Goal: Information Seeking & Learning: Find specific page/section

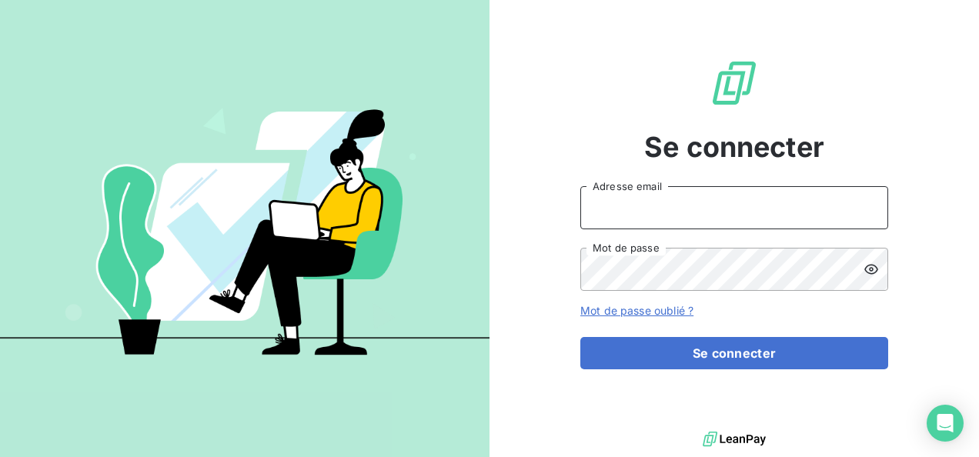
type input "[PERSON_NAME][EMAIL_ADDRESS][PERSON_NAME][DOMAIN_NAME]"
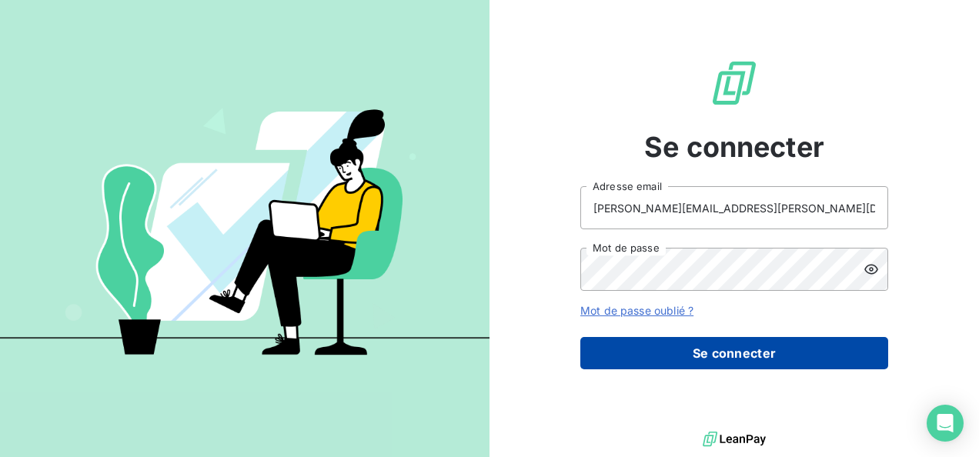
click at [681, 351] on button "Se connecter" at bounding box center [734, 353] width 308 height 32
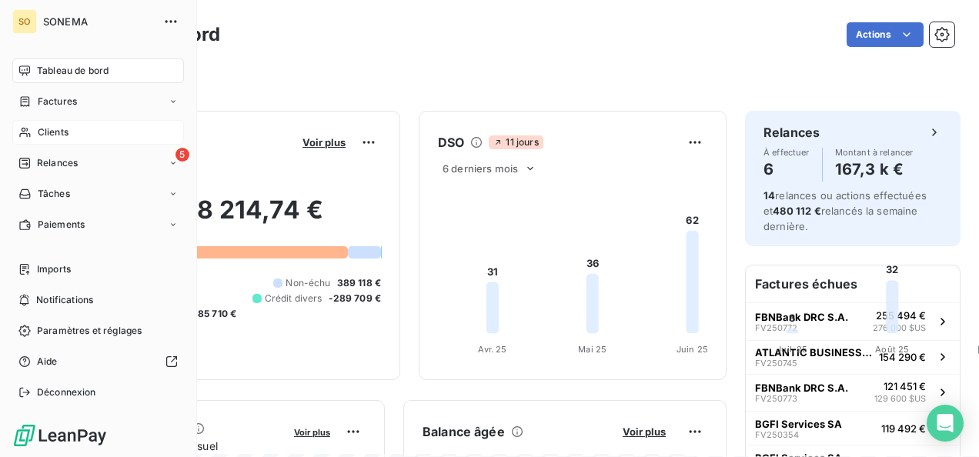
click at [55, 129] on span "Clients" at bounding box center [53, 132] width 31 height 14
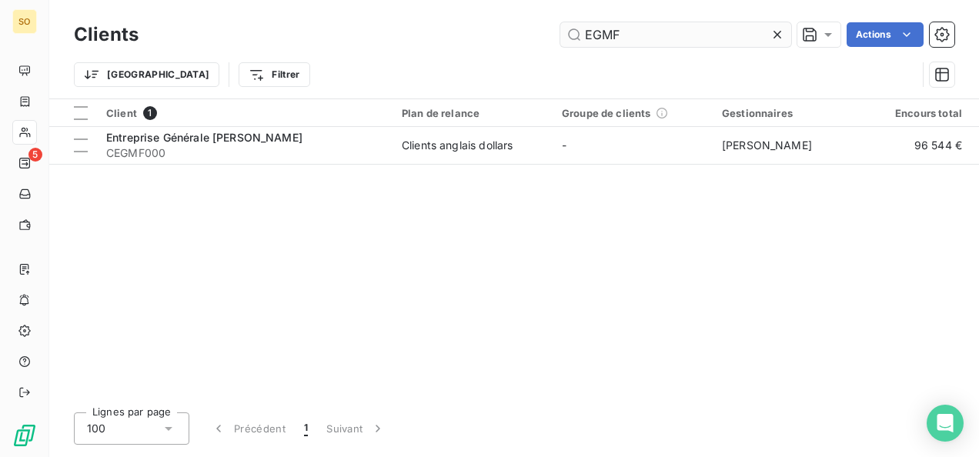
drag, startPoint x: 673, startPoint y: 39, endPoint x: 540, endPoint y: 42, distance: 132.4
click at [559, 45] on div "EGMF Actions" at bounding box center [555, 34] width 797 height 25
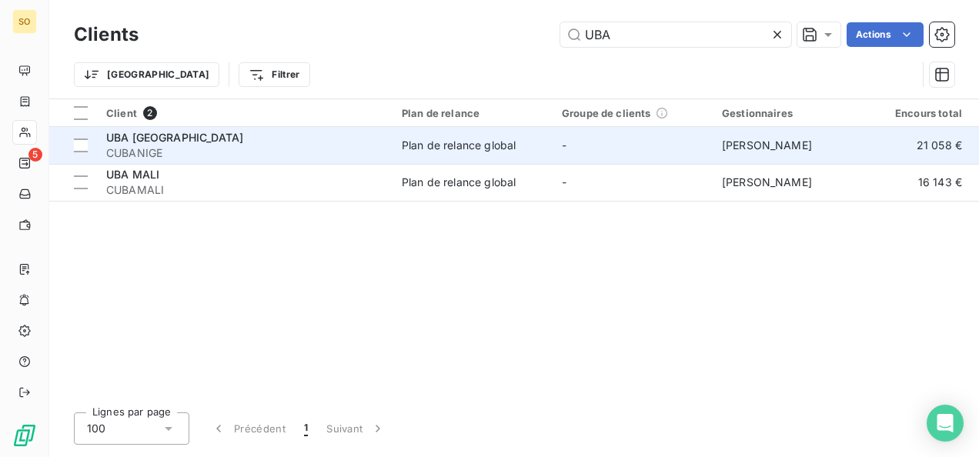
type input "UBA"
click at [200, 148] on span "CUBANIGE" at bounding box center [244, 152] width 277 height 15
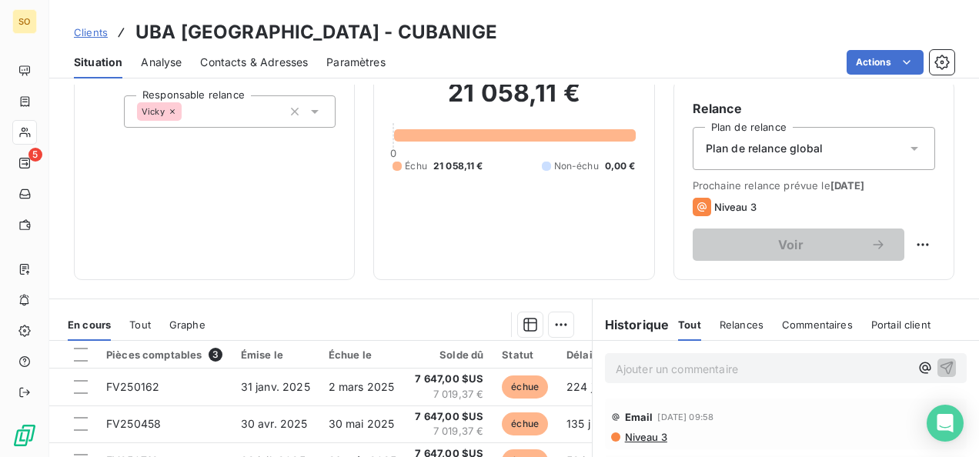
scroll to position [231, 0]
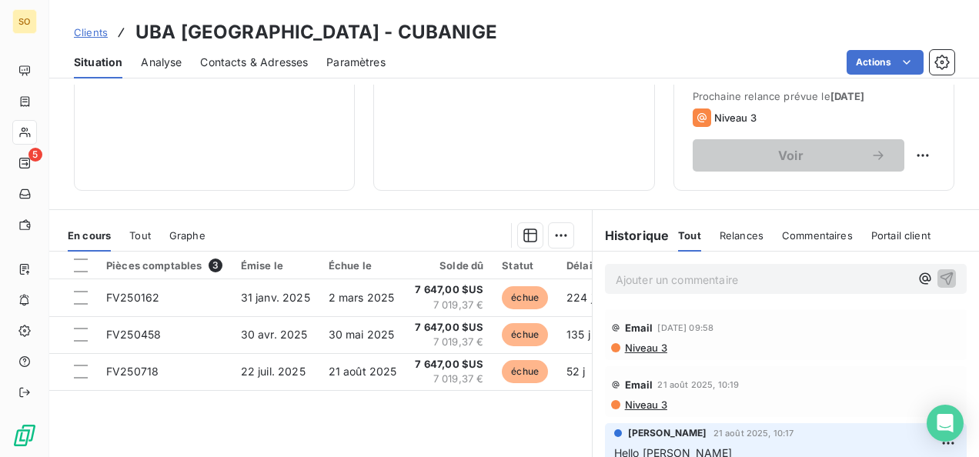
click at [673, 271] on p "Ajouter un commentaire ﻿" at bounding box center [763, 279] width 294 height 19
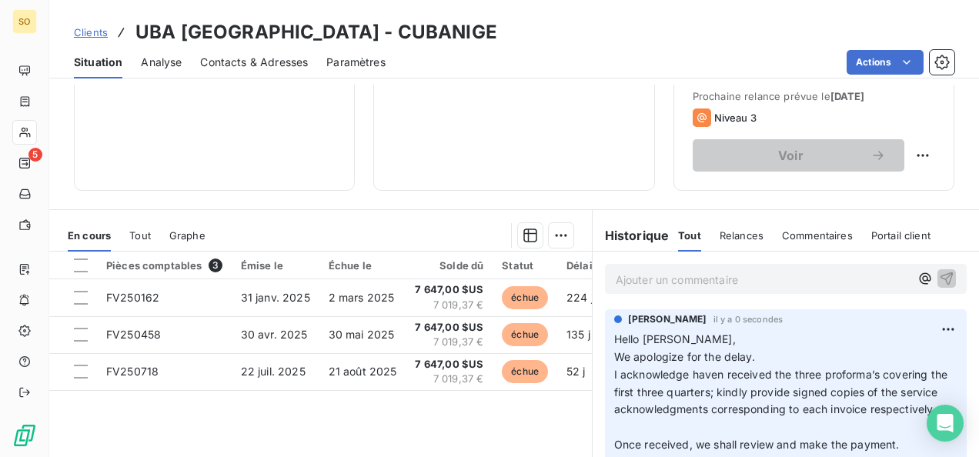
click at [622, 285] on p "Ajouter un commentaire ﻿" at bounding box center [763, 279] width 294 height 19
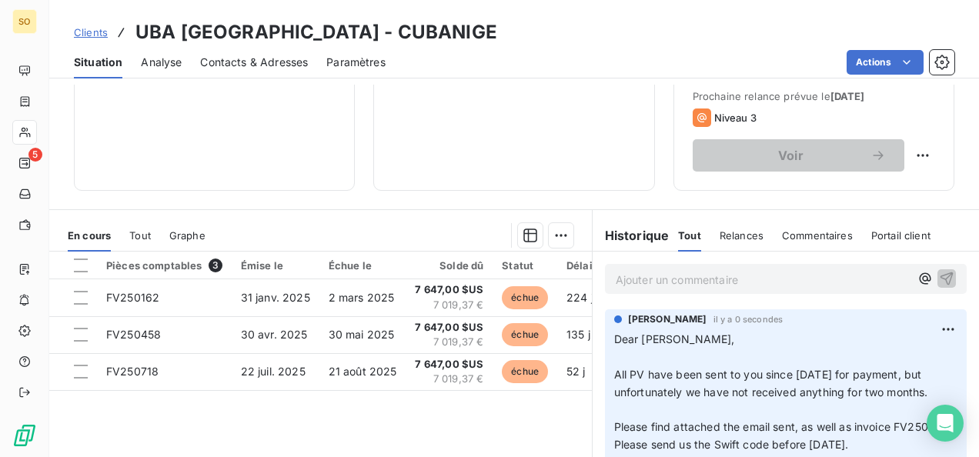
click at [97, 29] on span "Clients" at bounding box center [91, 32] width 34 height 12
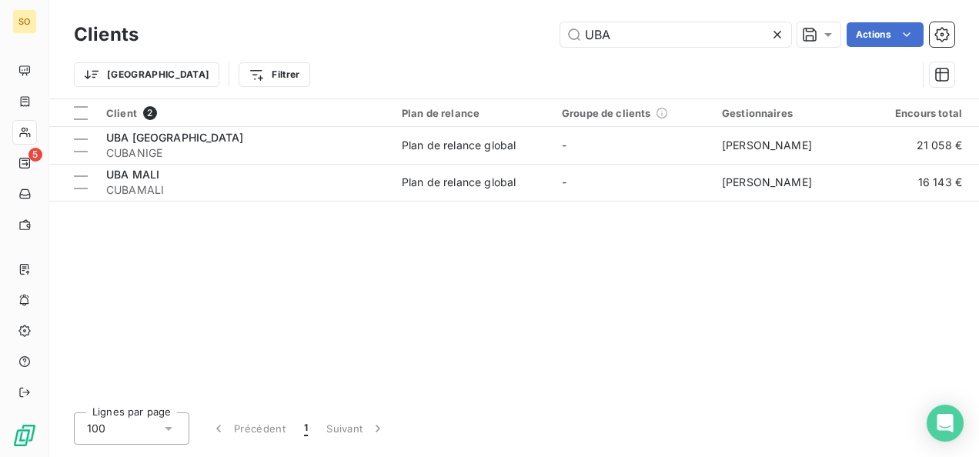
drag, startPoint x: 628, startPoint y: 32, endPoint x: 547, endPoint y: 31, distance: 80.8
click at [558, 31] on div "UBA Actions" at bounding box center [555, 34] width 797 height 25
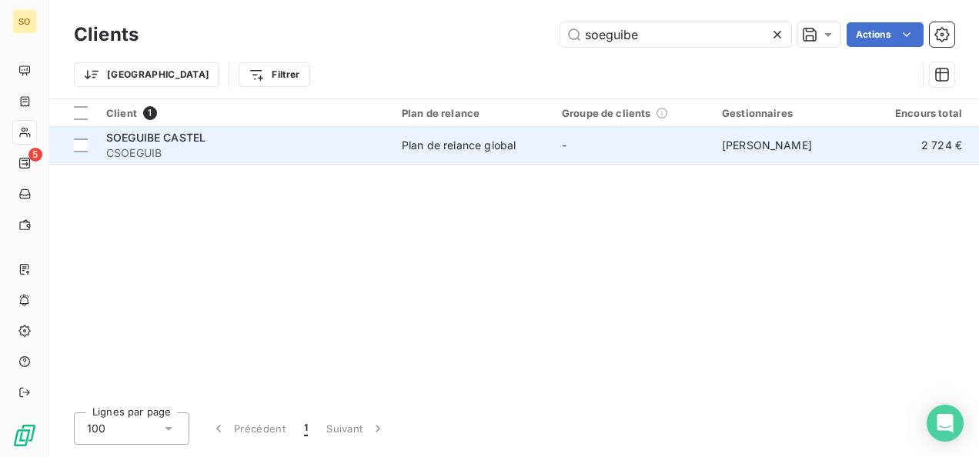
type input "soeguibe"
click at [204, 154] on span "CSOEGUIB" at bounding box center [244, 152] width 277 height 15
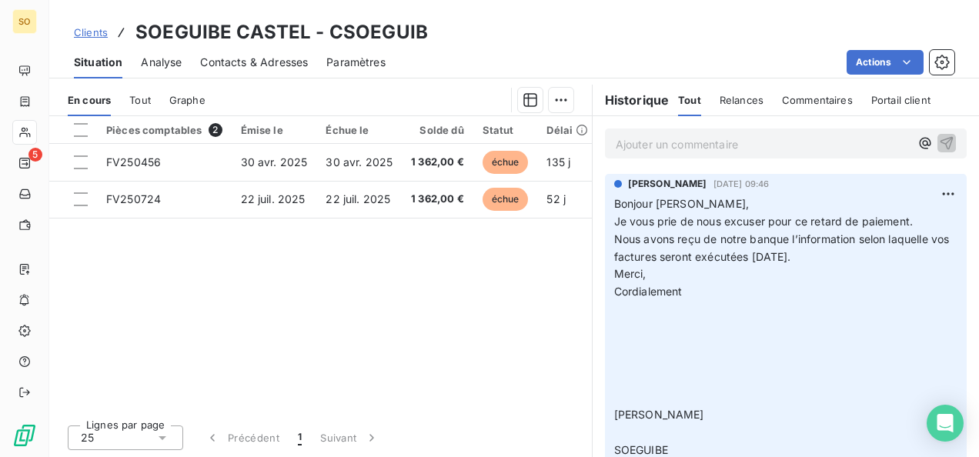
click at [673, 149] on p "Ajouter un commentaire ﻿" at bounding box center [763, 144] width 294 height 19
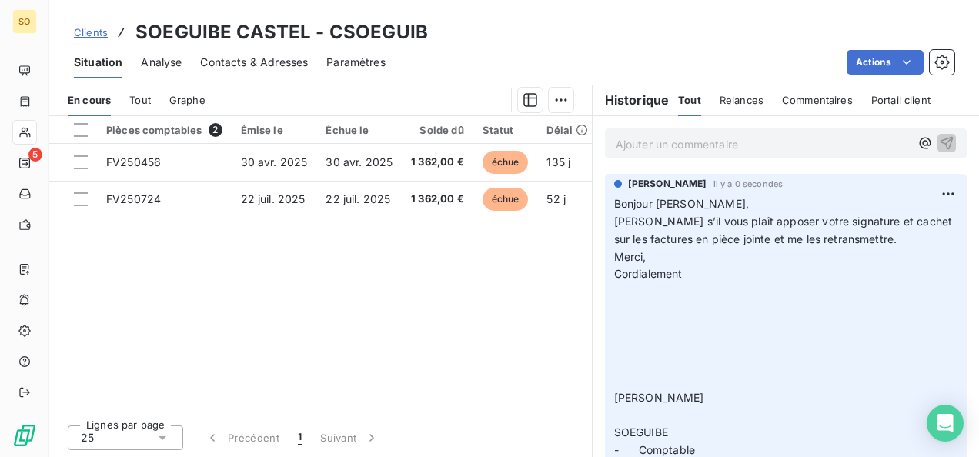
click at [649, 145] on p "Ajouter un commentaire ﻿" at bounding box center [763, 144] width 294 height 19
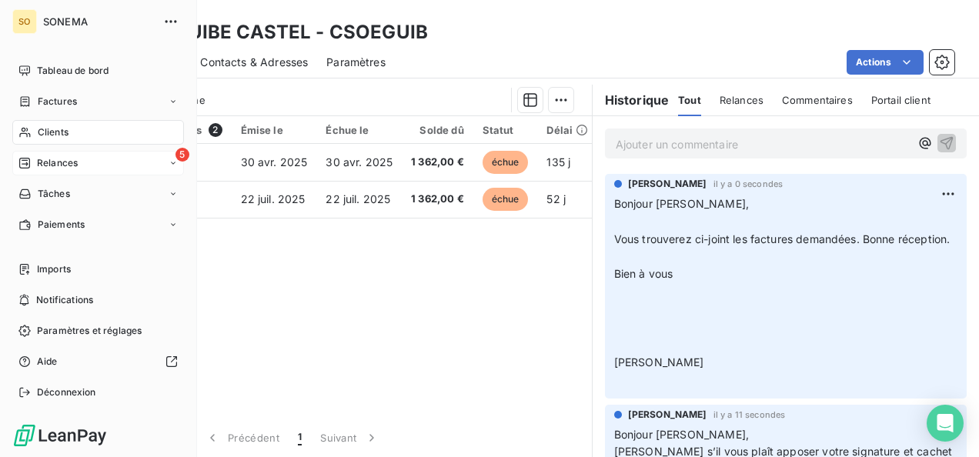
click at [32, 152] on div "5 Relances" at bounding box center [98, 163] width 172 height 25
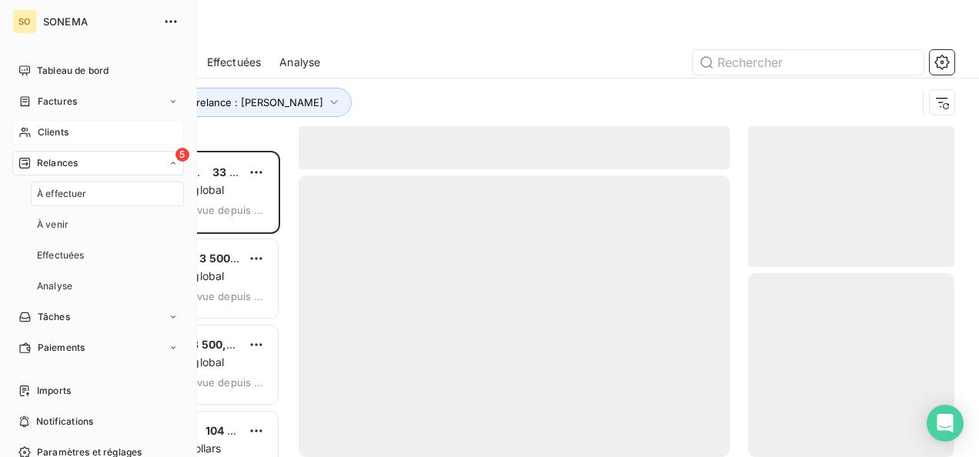
scroll to position [294, 194]
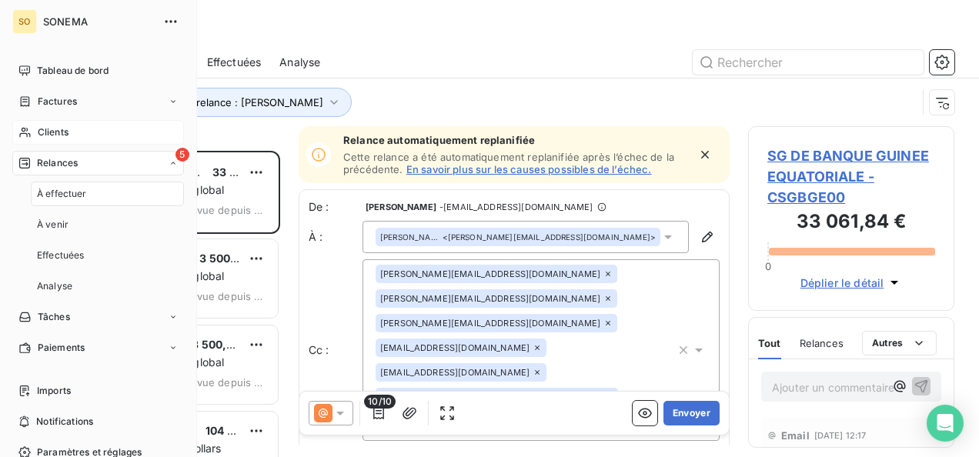
click at [75, 159] on span "Relances" at bounding box center [57, 163] width 41 height 14
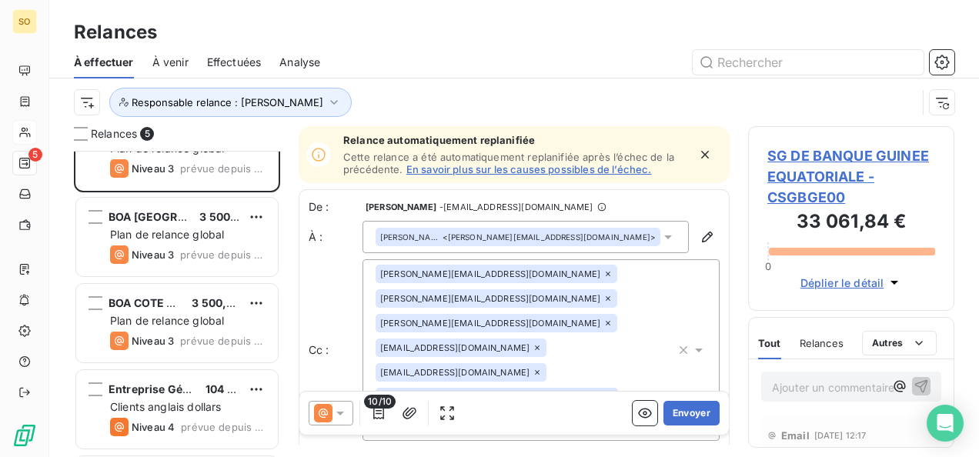
scroll to position [125, 0]
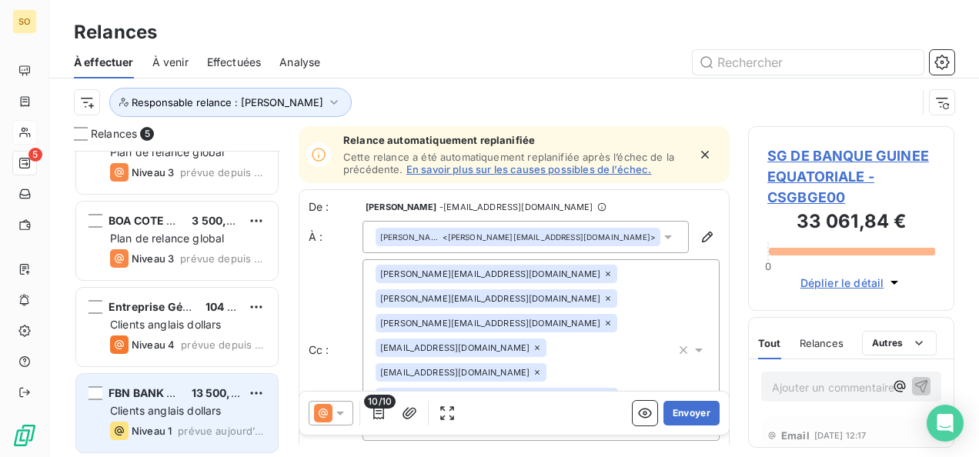
click at [162, 419] on div "FBN BANK SENEGAL 13 500,00 $US Clients anglais dollars Niveau 1 prévue [DATE]" at bounding box center [177, 413] width 202 height 78
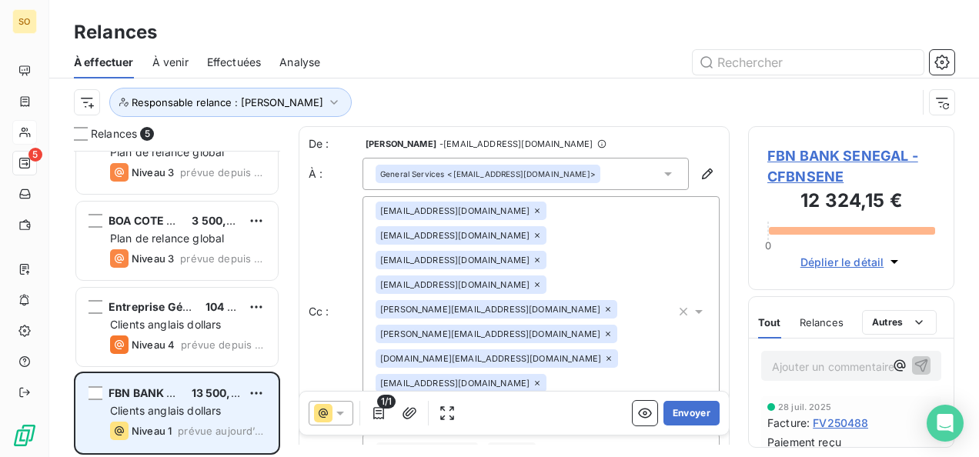
scroll to position [294, 194]
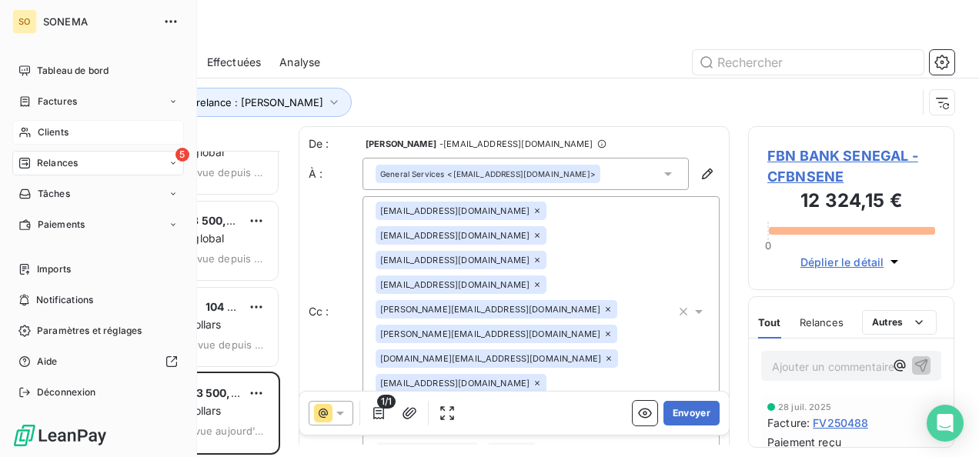
click at [49, 132] on span "Clients" at bounding box center [53, 132] width 31 height 14
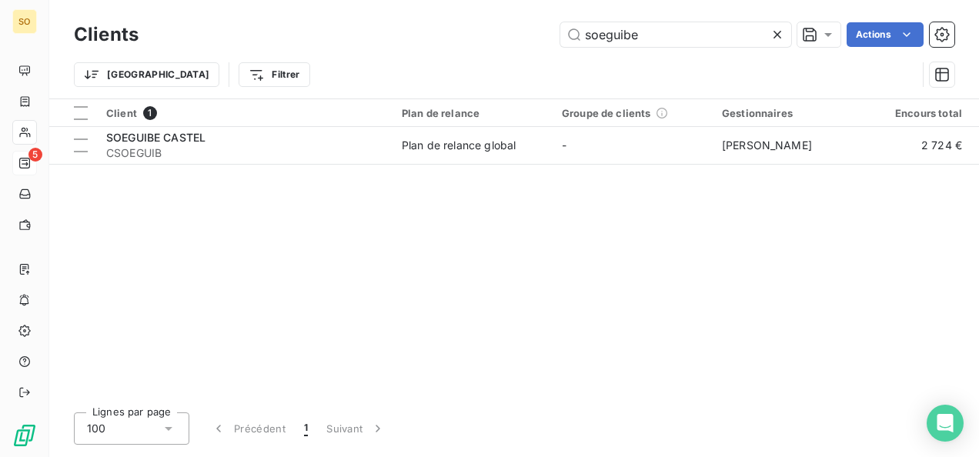
drag, startPoint x: 634, startPoint y: 34, endPoint x: 530, endPoint y: 35, distance: 103.9
click at [530, 35] on div "soeguibe Actions" at bounding box center [555, 34] width 797 height 25
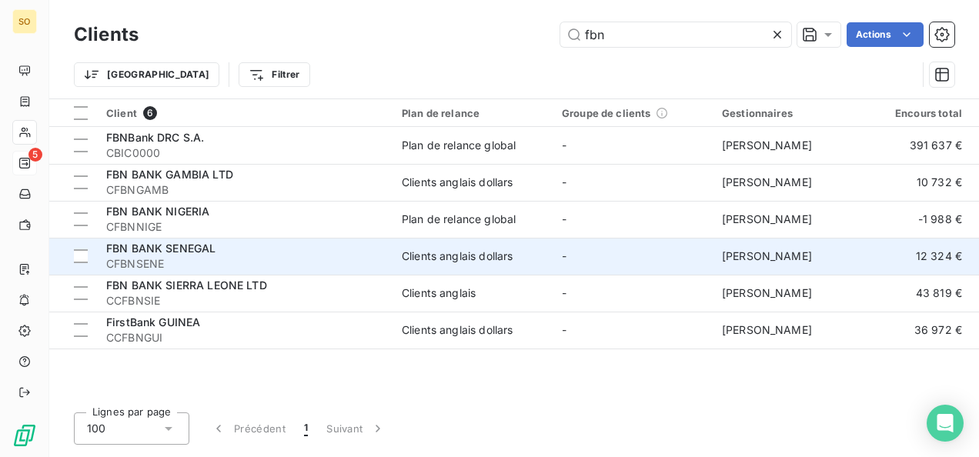
type input "fbn"
click at [175, 268] on span "CFBNSENE" at bounding box center [244, 263] width 277 height 15
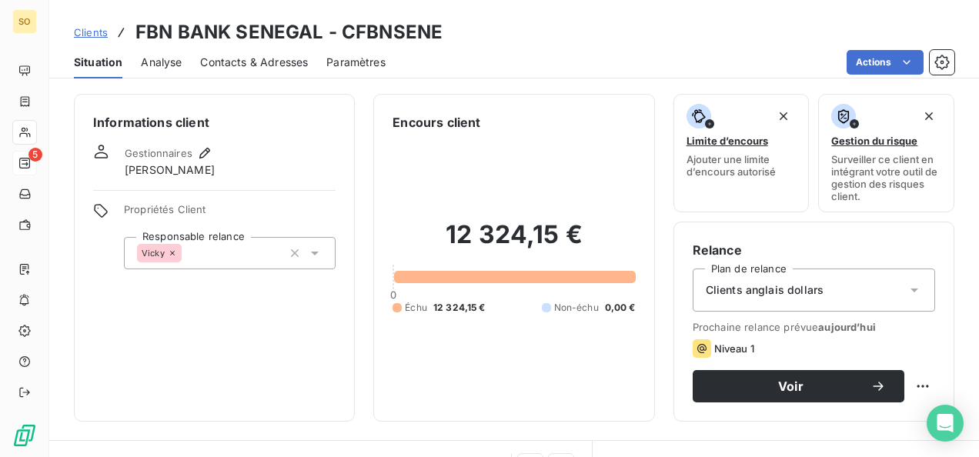
scroll to position [308, 0]
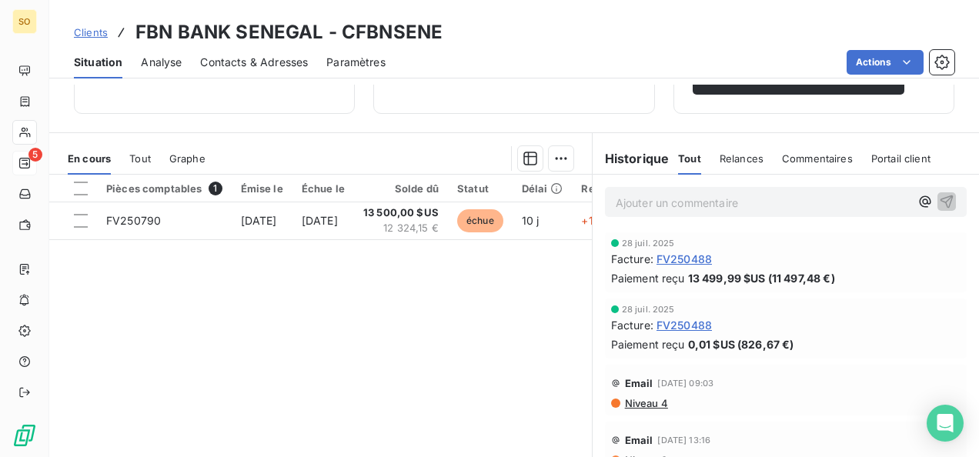
click at [646, 405] on span "Niveau 4" at bounding box center [645, 403] width 45 height 12
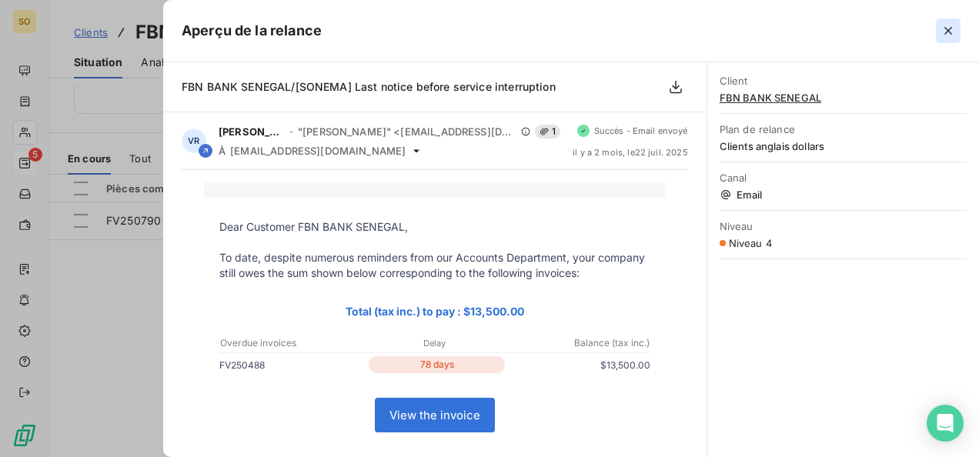
click at [953, 32] on icon "button" at bounding box center [947, 30] width 15 height 15
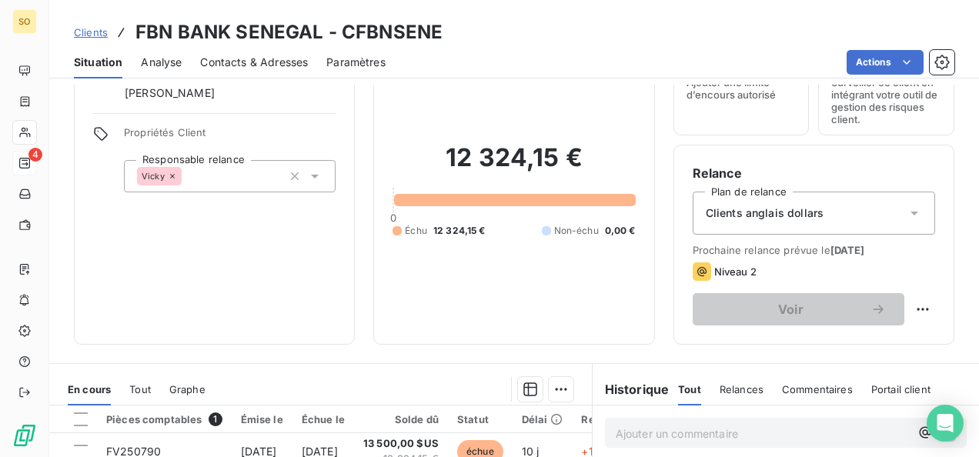
scroll to position [0, 0]
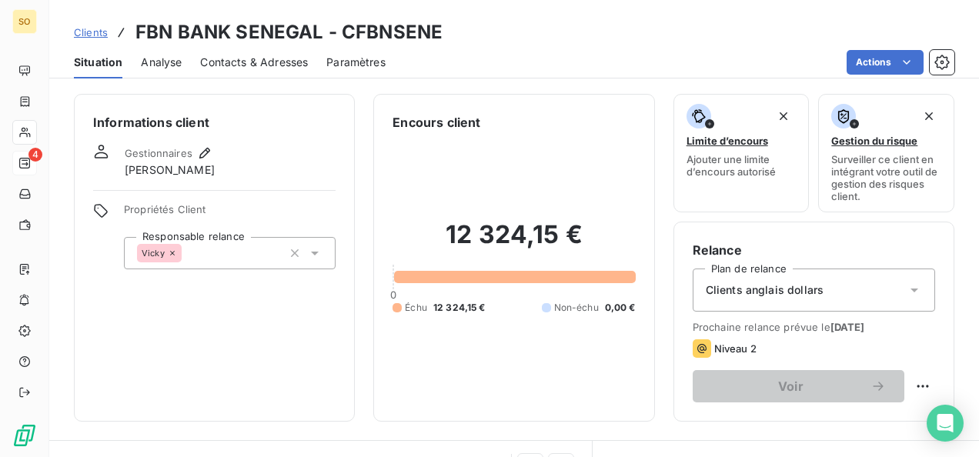
click at [95, 30] on span "Clients" at bounding box center [91, 32] width 34 height 12
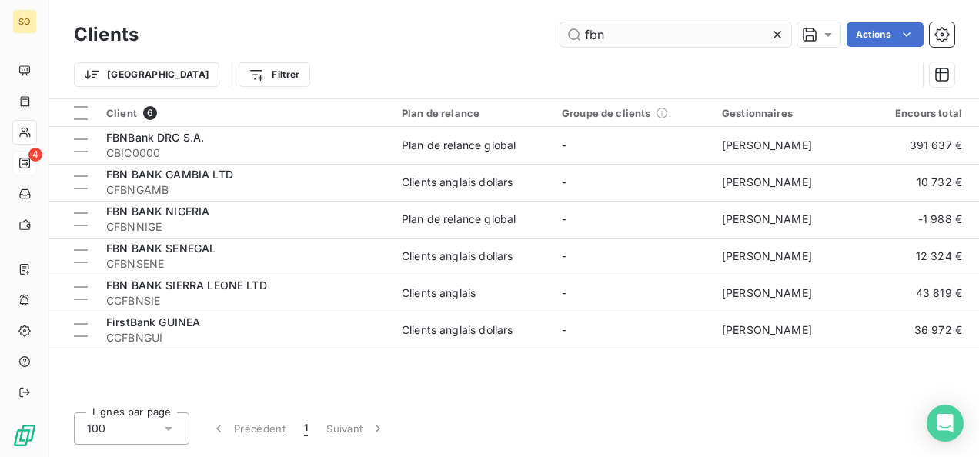
drag, startPoint x: 639, startPoint y: 35, endPoint x: 571, endPoint y: 38, distance: 67.8
click at [571, 38] on input "fbn" at bounding box center [675, 34] width 231 height 25
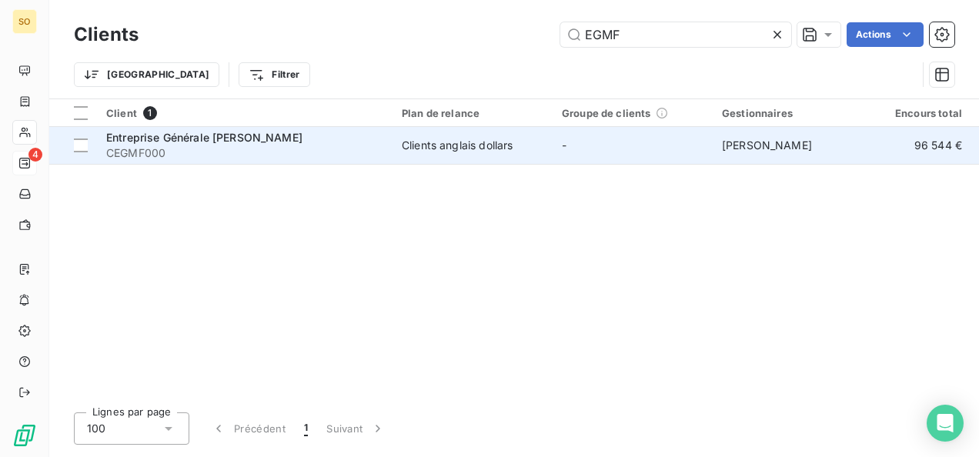
type input "EGMF"
click at [237, 150] on span "CEGMF000" at bounding box center [244, 152] width 277 height 15
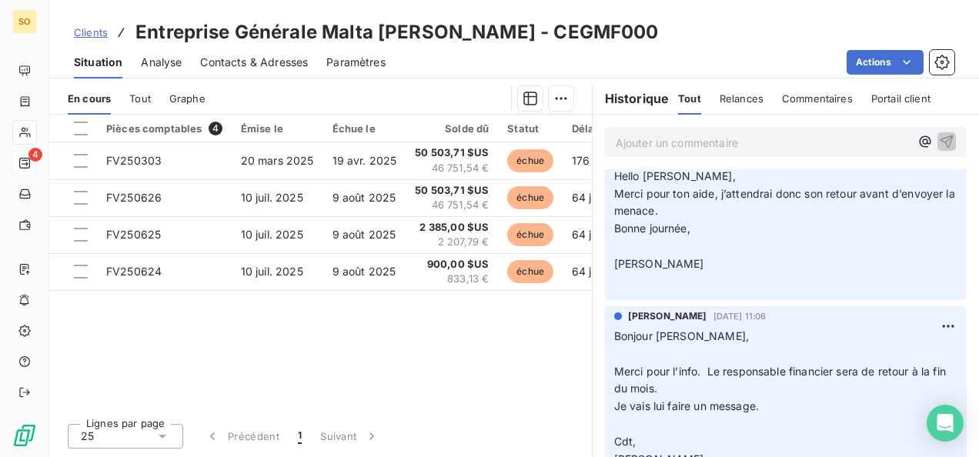
scroll to position [462, 0]
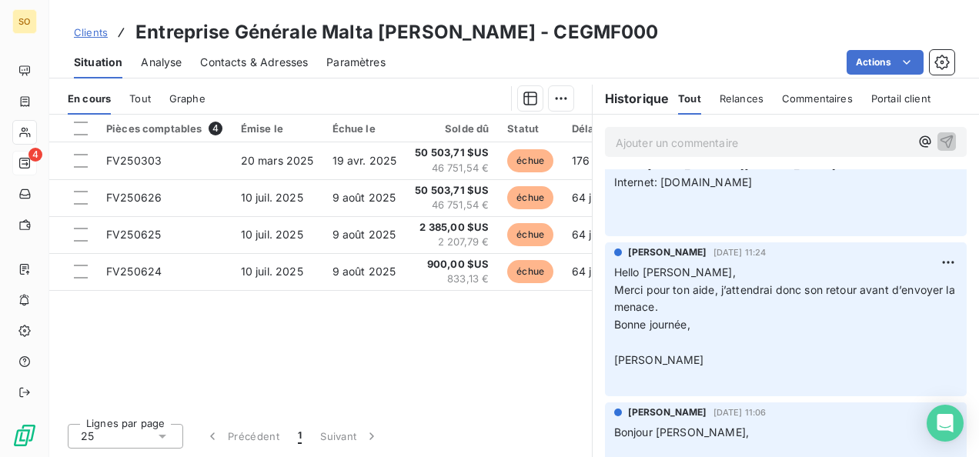
click at [88, 38] on link "Clients" at bounding box center [91, 32] width 34 height 15
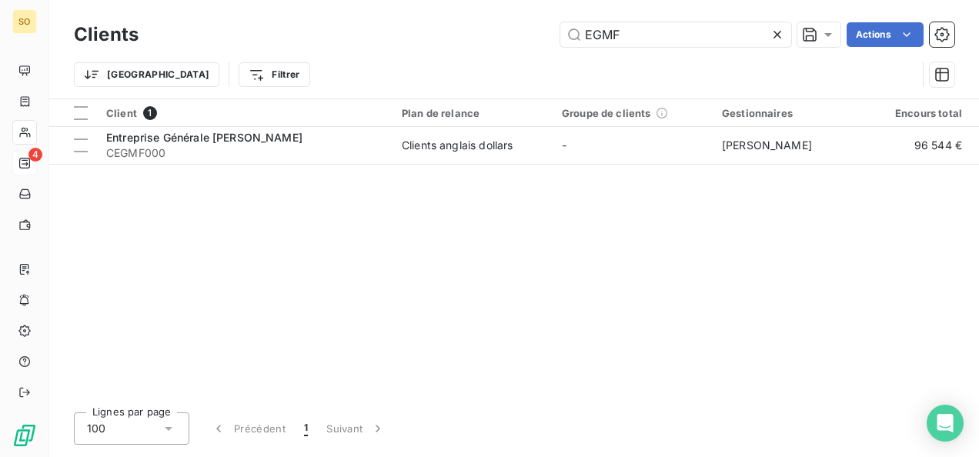
drag, startPoint x: 631, startPoint y: 32, endPoint x: 528, endPoint y: 38, distance: 103.3
click at [528, 38] on div "EGMF Actions" at bounding box center [555, 34] width 797 height 25
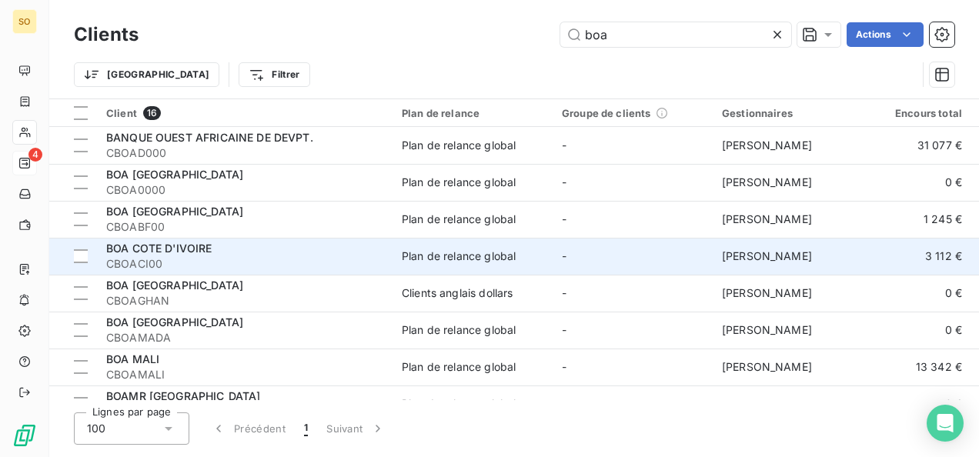
type input "boa"
click at [188, 258] on span "CBOACI00" at bounding box center [244, 263] width 277 height 15
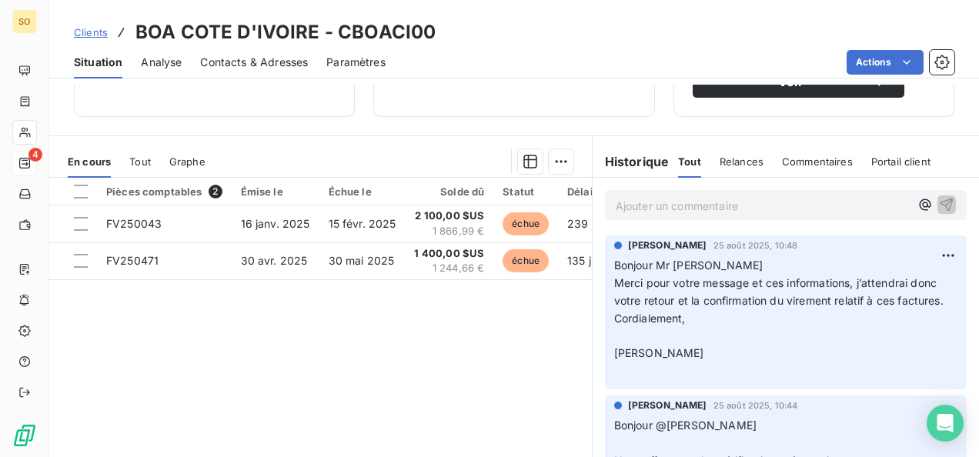
scroll to position [225, 0]
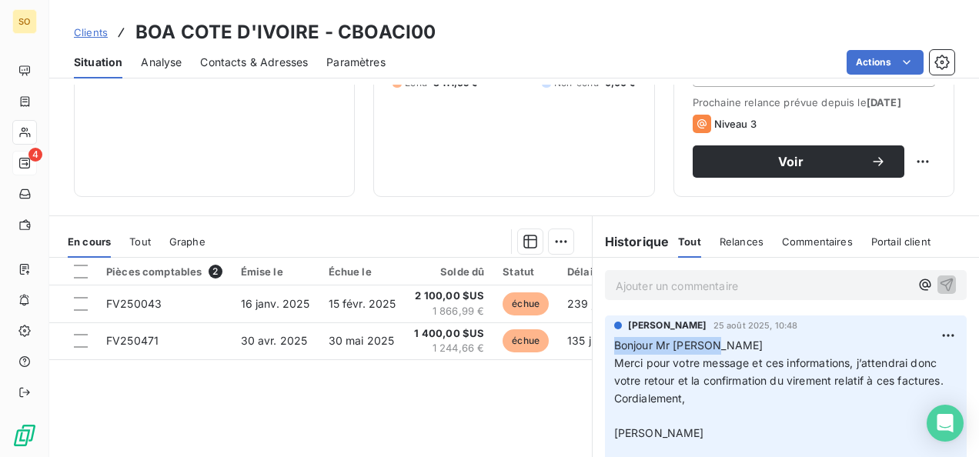
drag, startPoint x: 603, startPoint y: 357, endPoint x: 700, endPoint y: 356, distance: 97.0
click at [700, 356] on div "[PERSON_NAME] [DATE] 10:48 Bonjour Mr [PERSON_NAME] pour votre message et ces i…" at bounding box center [786, 392] width 362 height 154
copy span "Bonjour Mr [PERSON_NAME]"
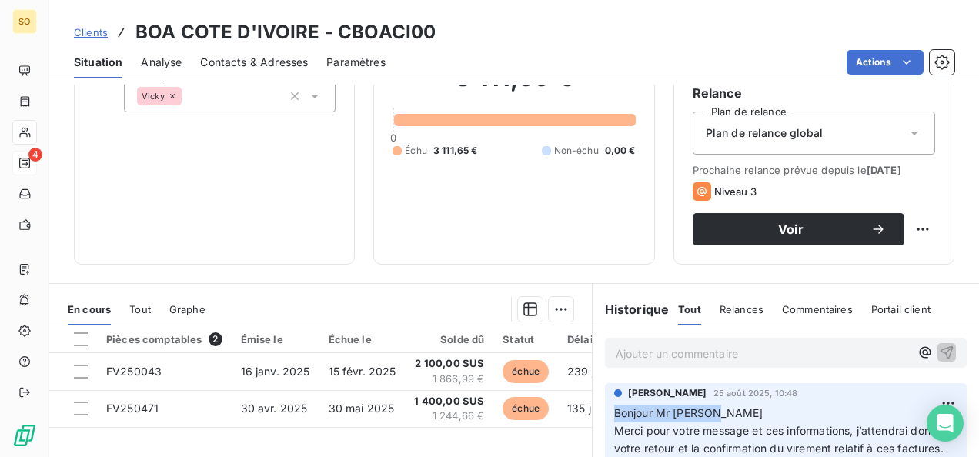
scroll to position [148, 0]
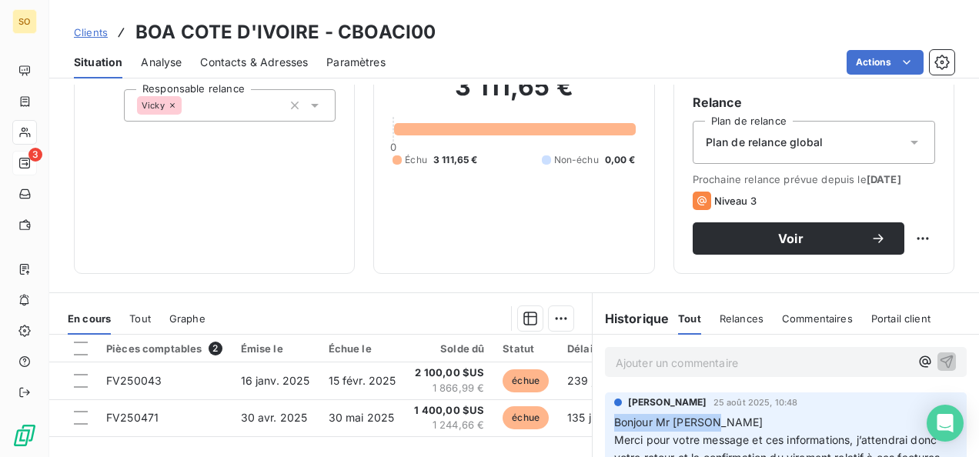
copy span "Bonjour Mr [PERSON_NAME]"
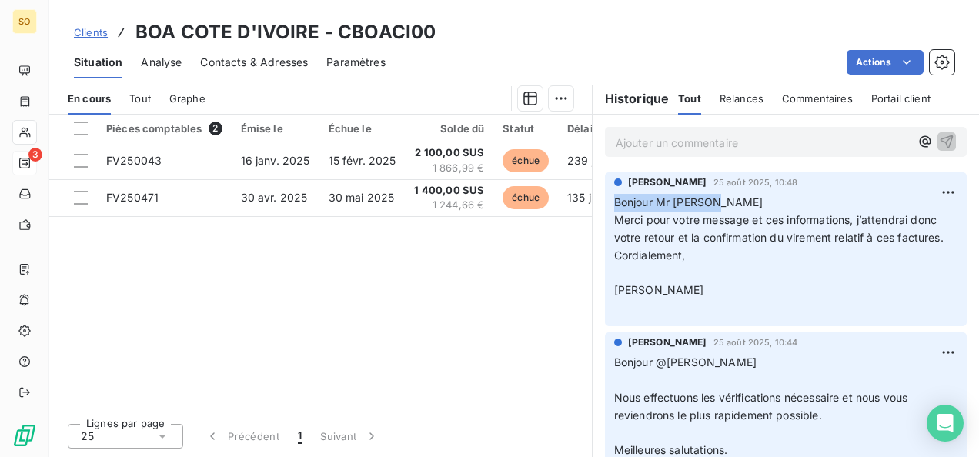
scroll to position [366, 0]
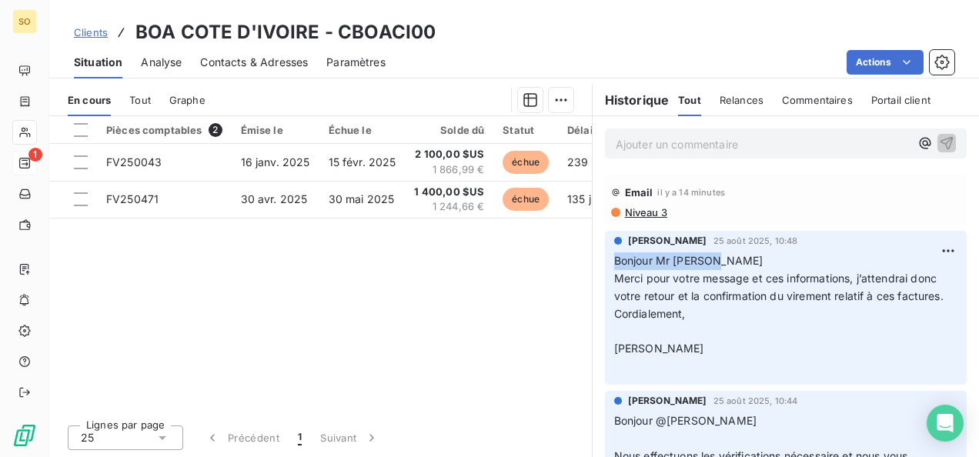
click at [85, 32] on span "Clients" at bounding box center [91, 32] width 34 height 12
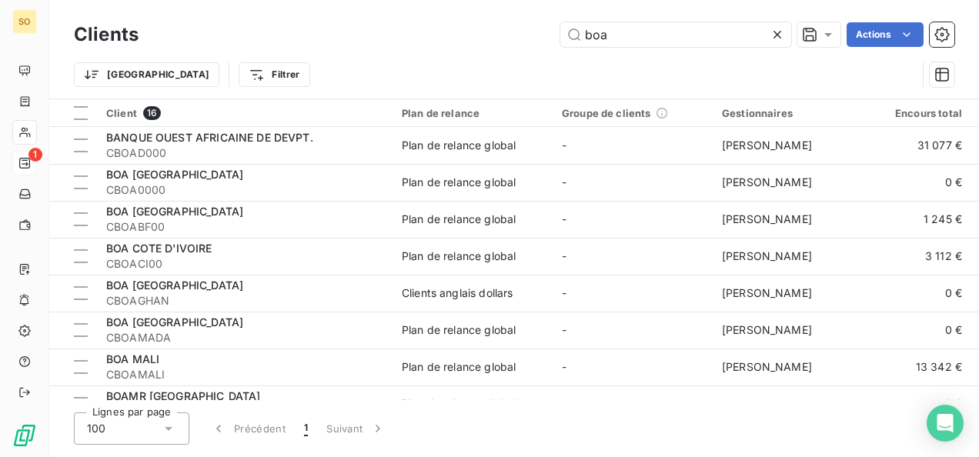
drag, startPoint x: 627, startPoint y: 35, endPoint x: 555, endPoint y: 35, distance: 72.3
click at [555, 35] on div "boa Actions" at bounding box center [555, 34] width 797 height 25
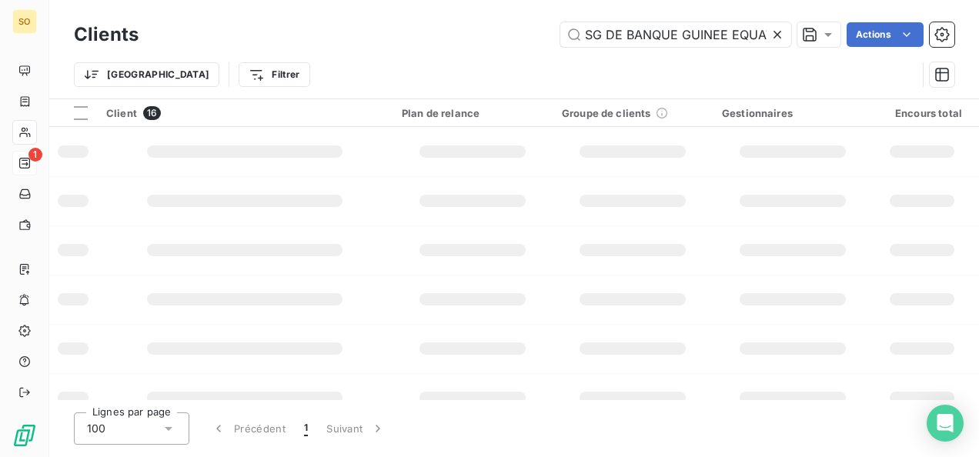
scroll to position [0, 47]
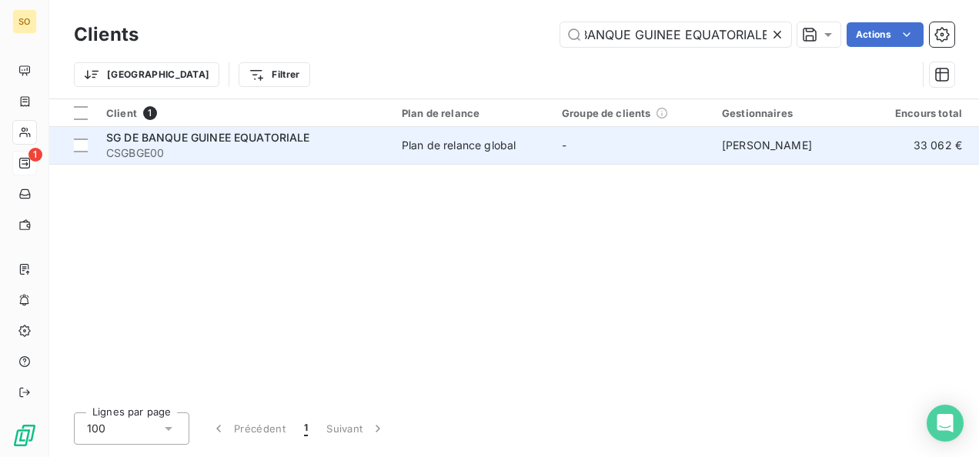
type input "SG DE BANQUE GUINEE EQUATORIALE"
click at [288, 131] on span "SG DE BANQUE GUINEE EQUATORIALE" at bounding box center [208, 137] width 204 height 13
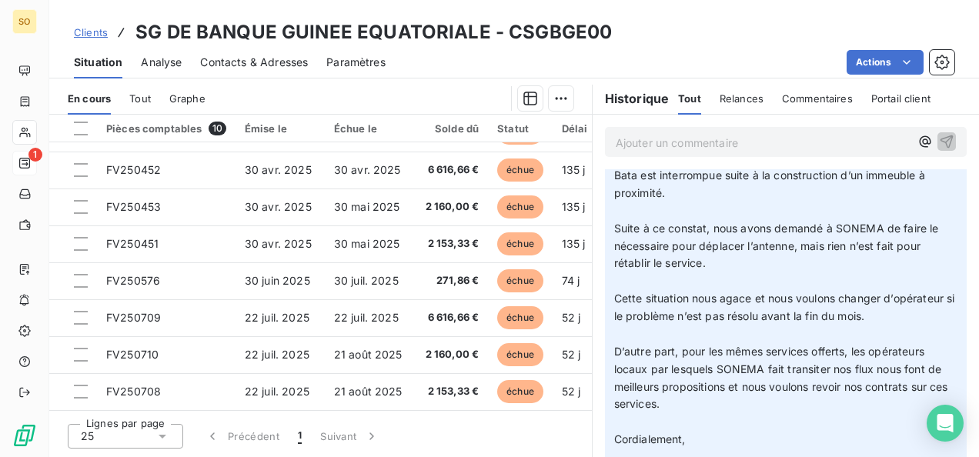
scroll to position [462, 0]
